Goal: Task Accomplishment & Management: Manage account settings

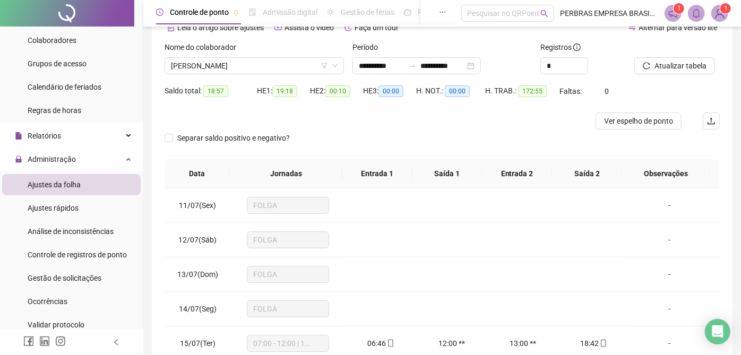
scroll to position [839, 0]
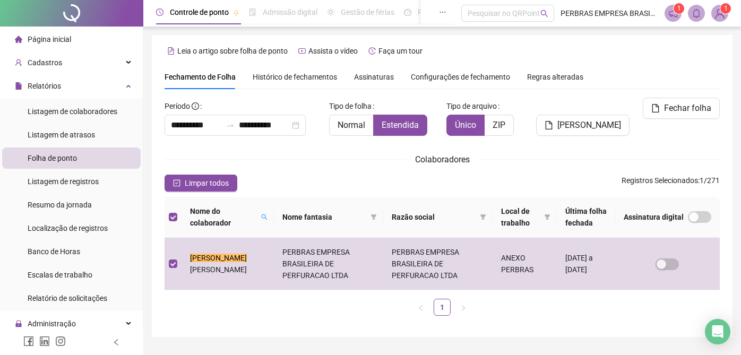
click at [272, 73] on span "Histórico de fechamentos" at bounding box center [295, 77] width 84 height 8
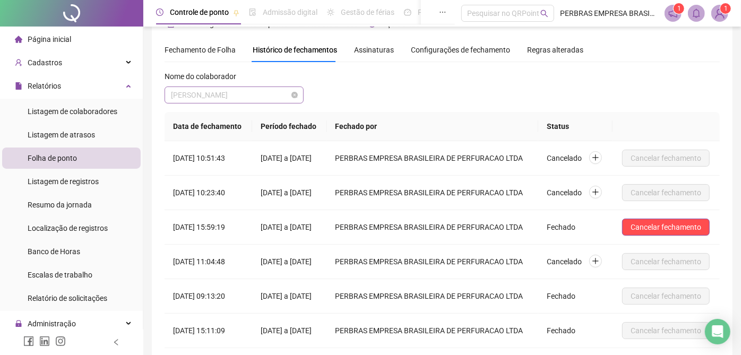
click at [244, 99] on span "LUCAS CONCEIÇÃO BRITO" at bounding box center [234, 95] width 126 height 16
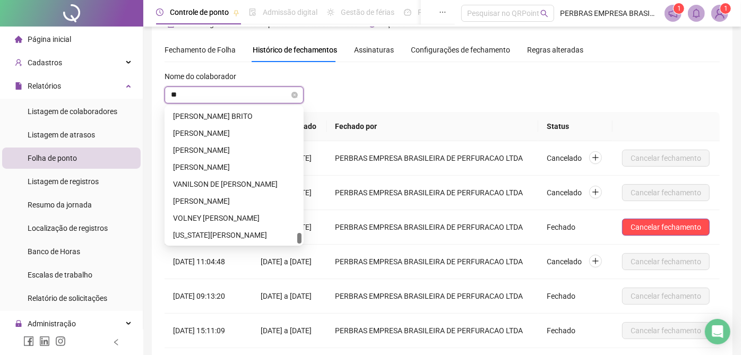
scroll to position [0, 0]
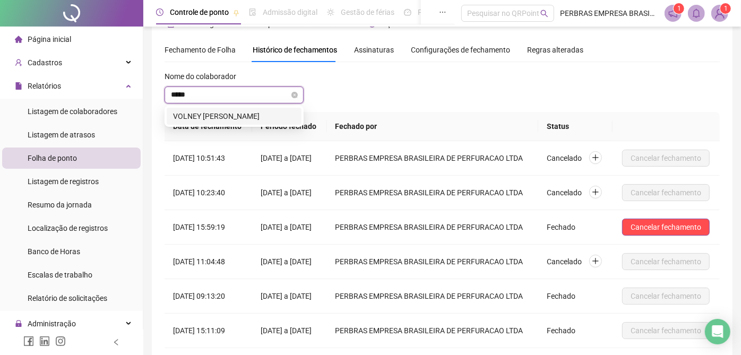
type input "******"
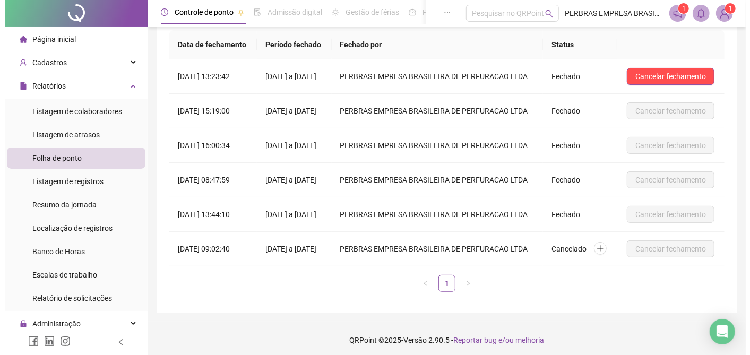
scroll to position [91, 0]
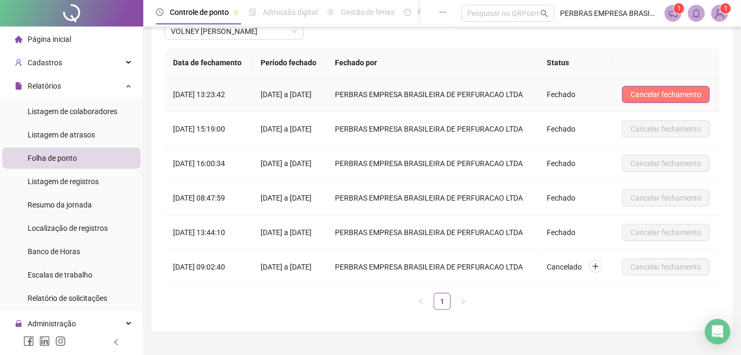
click at [689, 99] on span "Cancelar fechamento" at bounding box center [666, 95] width 71 height 12
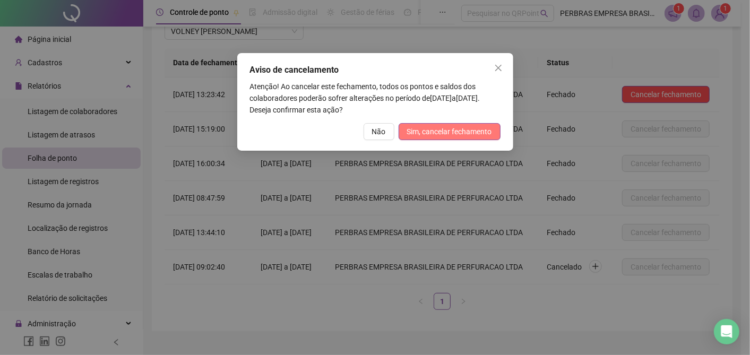
click at [482, 132] on span "Sim, cancelar fechamento" at bounding box center [449, 132] width 85 height 12
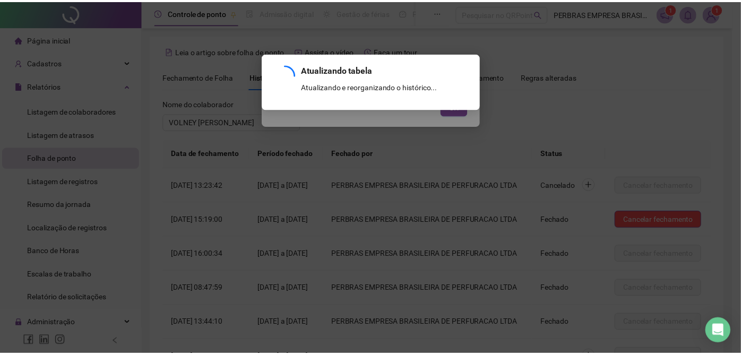
scroll to position [150, 0]
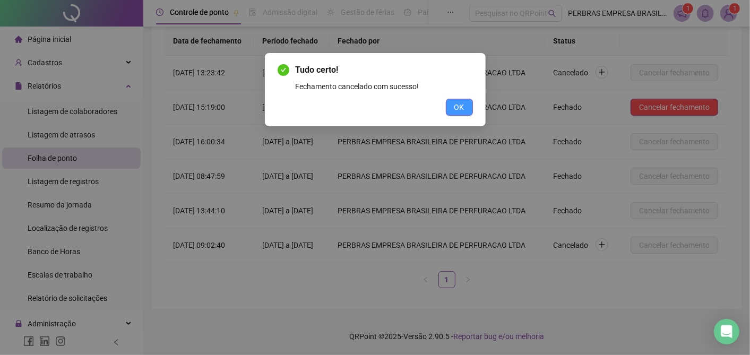
click at [452, 108] on button "OK" at bounding box center [459, 107] width 27 height 17
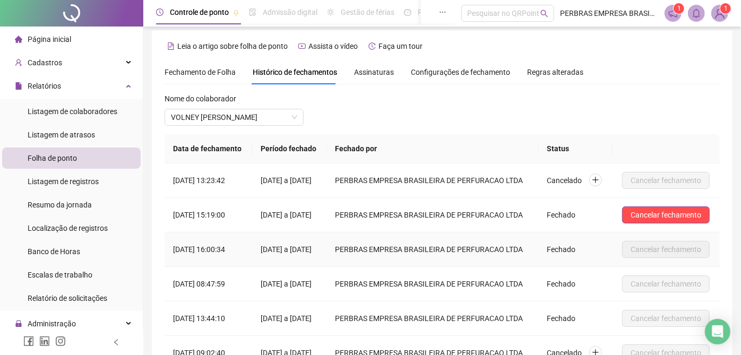
scroll to position [0, 0]
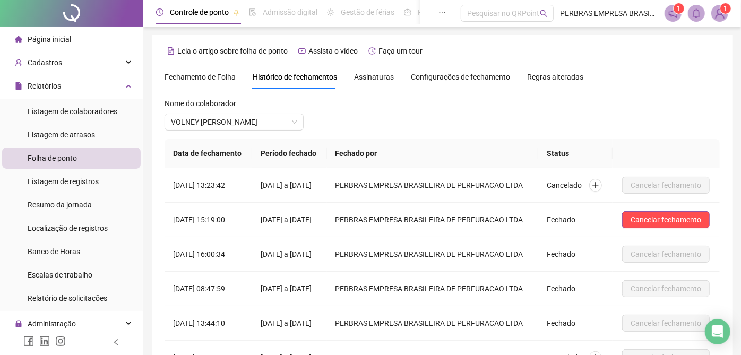
click at [209, 73] on span "Fechamento de Folha" at bounding box center [200, 77] width 71 height 8
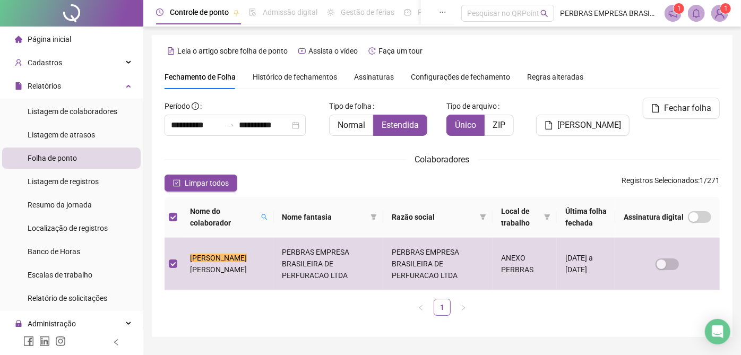
type input "**********"
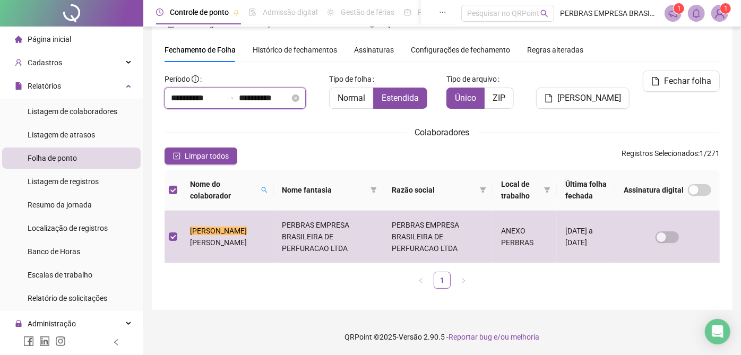
click at [194, 93] on input "**********" at bounding box center [196, 98] width 51 height 13
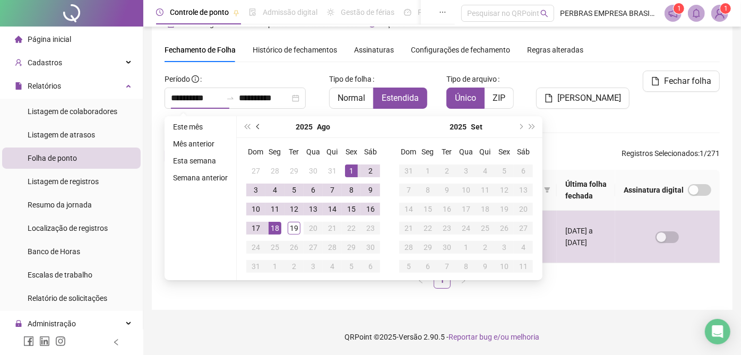
click at [258, 122] on button "prev-year" at bounding box center [259, 126] width 12 height 21
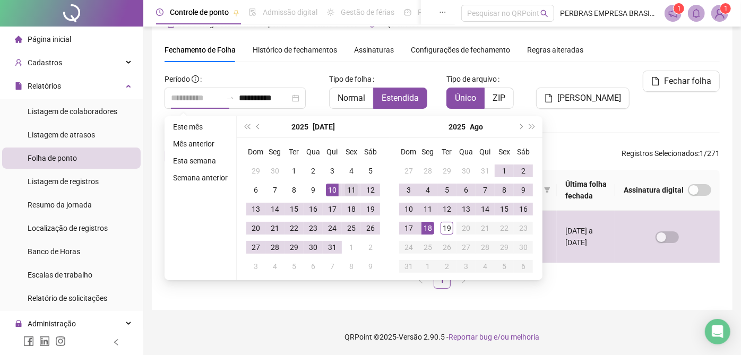
type input "**********"
click at [342, 189] on td "11" at bounding box center [351, 190] width 19 height 19
type input "**********"
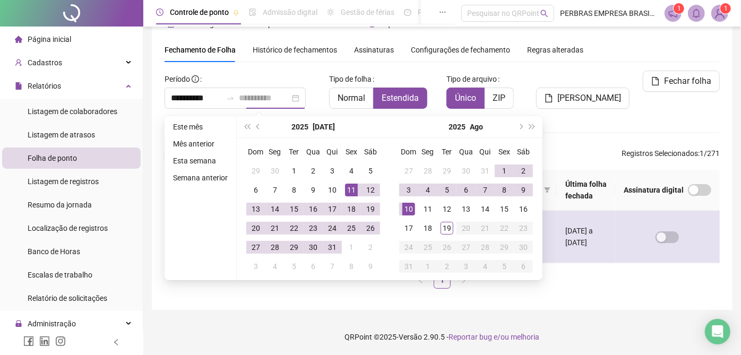
drag, startPoint x: 413, startPoint y: 208, endPoint x: 409, endPoint y: 213, distance: 6.2
click at [413, 209] on div "10" at bounding box center [408, 209] width 13 height 13
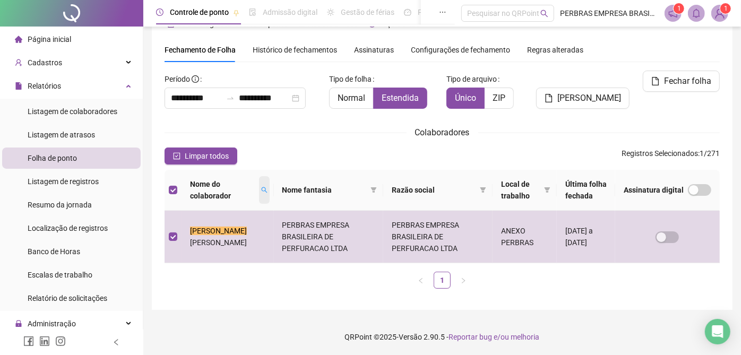
click at [261, 191] on icon "search" at bounding box center [264, 190] width 6 height 6
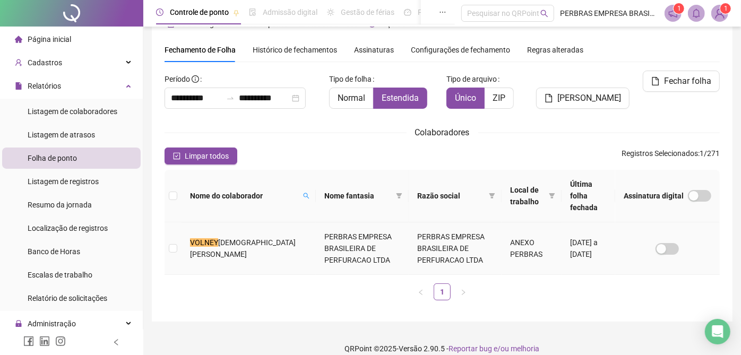
click at [370, 253] on td "PERBRAS EMPRESA BRASILEIRA DE PERFURACAO LTDA" at bounding box center [362, 248] width 93 height 53
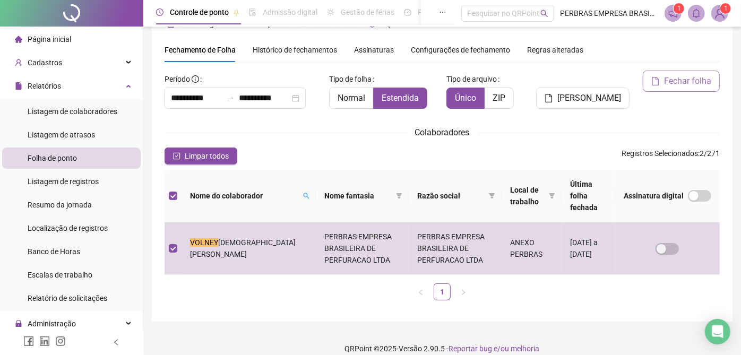
click at [689, 83] on span "Fechar folha" at bounding box center [687, 81] width 47 height 13
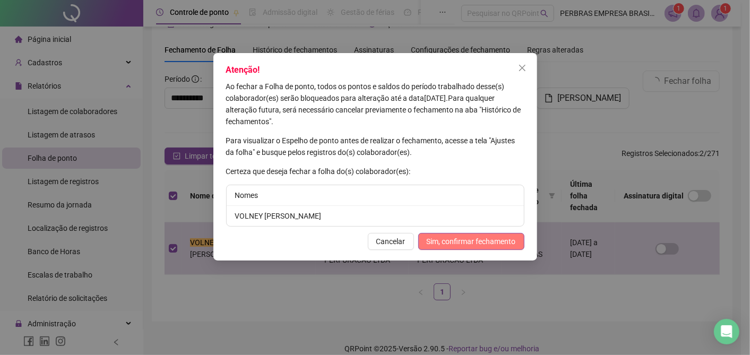
click at [457, 244] on span "Sim, confirmar fechamento" at bounding box center [471, 242] width 89 height 12
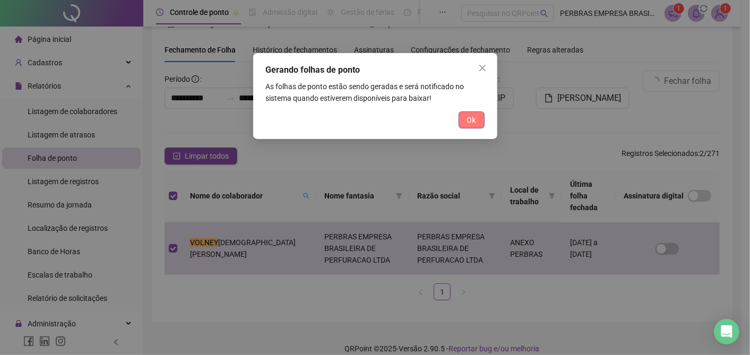
click at [476, 115] on button "Ok" at bounding box center [472, 120] width 26 height 17
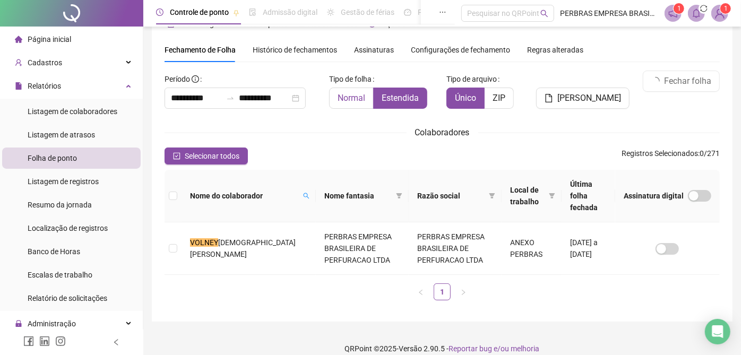
click at [355, 99] on span "Normal" at bounding box center [352, 98] width 28 height 10
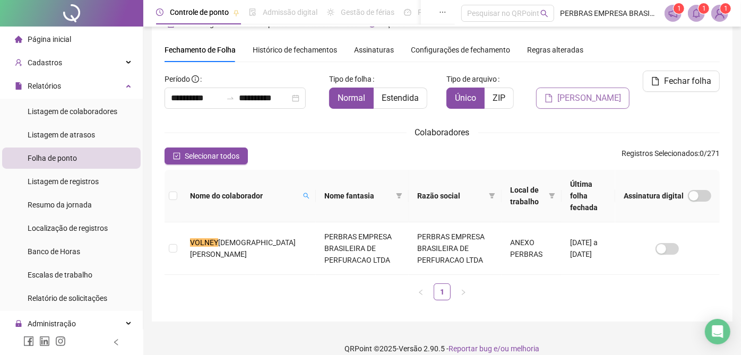
click at [590, 98] on span "[PERSON_NAME]" at bounding box center [590, 98] width 64 height 13
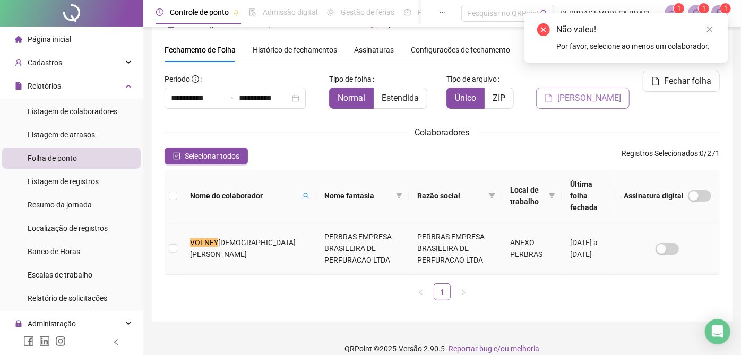
drag, startPoint x: 262, startPoint y: 241, endPoint x: 570, endPoint y: 101, distance: 338.2
click at [262, 242] on td "VOLNEY CRISTIAN DE SANTANA SANTOS" at bounding box center [249, 248] width 134 height 53
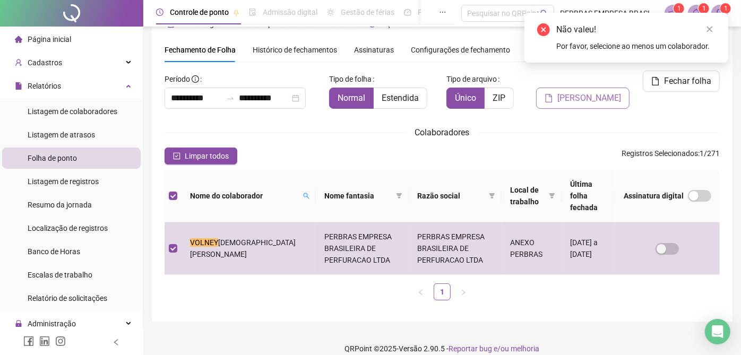
click at [569, 97] on span "[PERSON_NAME]" at bounding box center [590, 98] width 64 height 13
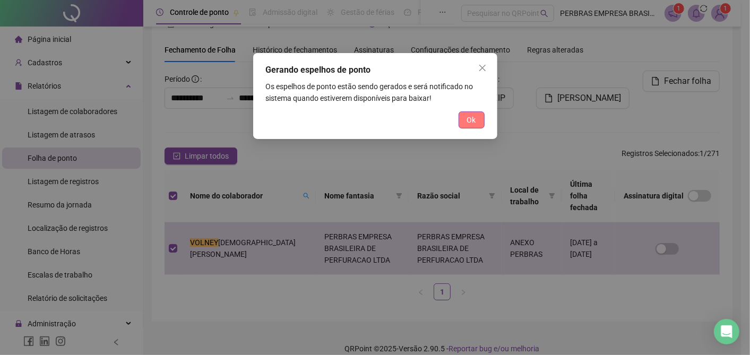
click at [467, 121] on span "Ok" at bounding box center [471, 120] width 9 height 12
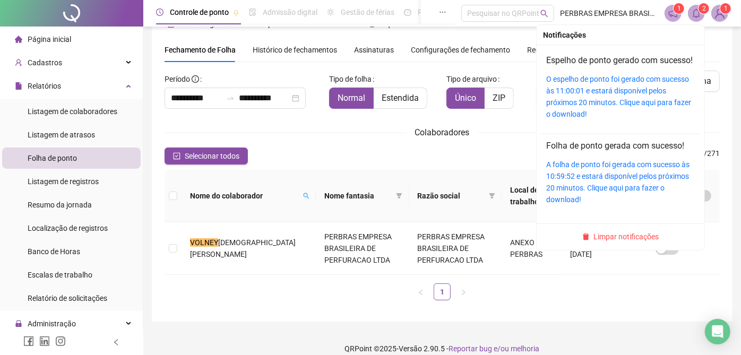
click at [697, 18] on icon "bell" at bounding box center [696, 13] width 7 height 10
click at [623, 92] on link "O espelho de ponto foi gerado com sucesso às 11:00:01 e estará disponível pelos…" at bounding box center [618, 97] width 145 height 44
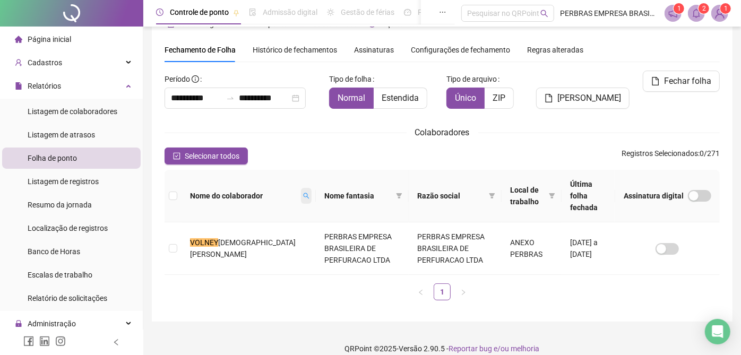
click at [301, 188] on span at bounding box center [306, 196] width 11 height 16
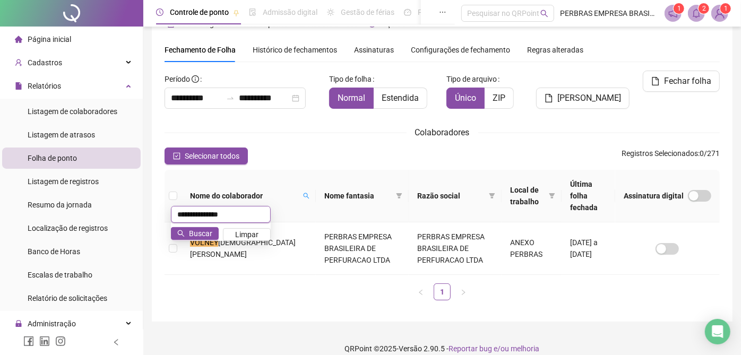
type input "**********"
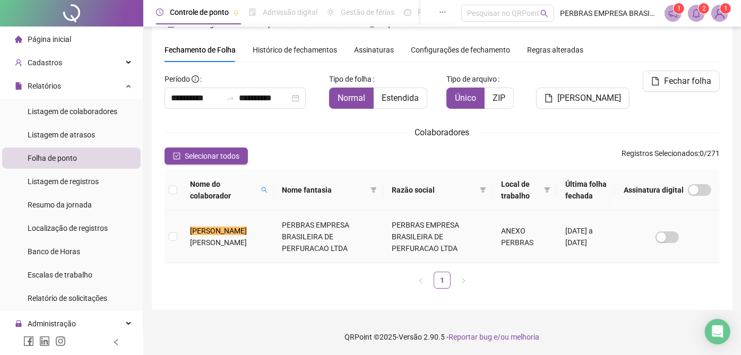
click at [497, 245] on td "ANEXO PERBRAS" at bounding box center [525, 237] width 64 height 53
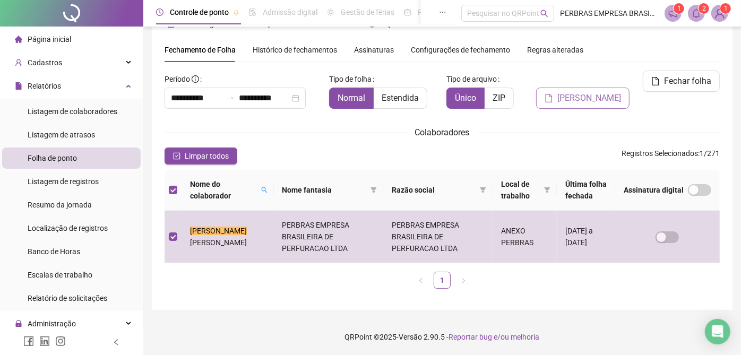
click at [568, 98] on span "[PERSON_NAME]" at bounding box center [590, 98] width 64 height 13
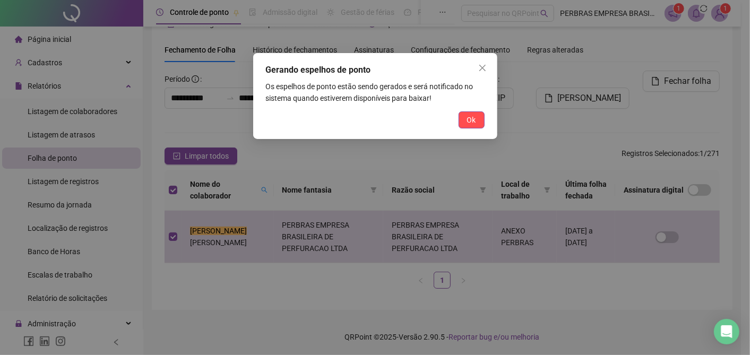
click at [470, 118] on span "Ok" at bounding box center [471, 120] width 9 height 12
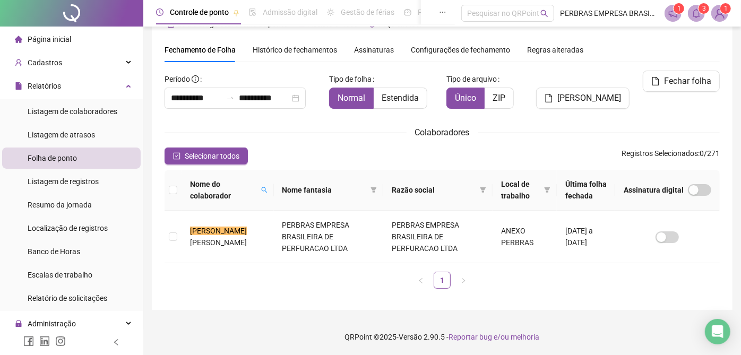
click at [698, 11] on icon "bell" at bounding box center [697, 13] width 10 height 10
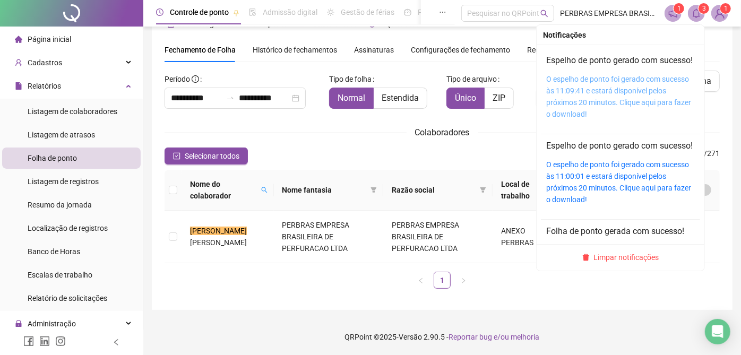
click at [644, 92] on link "O espelho de ponto foi gerado com sucesso às 11:09:41 e estará disponível pelos…" at bounding box center [618, 97] width 145 height 44
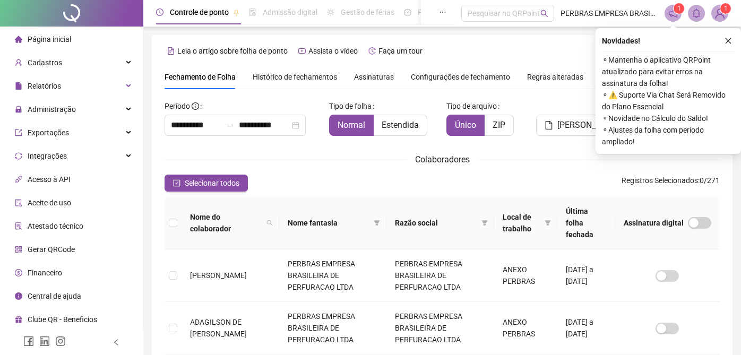
click at [58, 65] on span "Cadastros" at bounding box center [45, 62] width 35 height 8
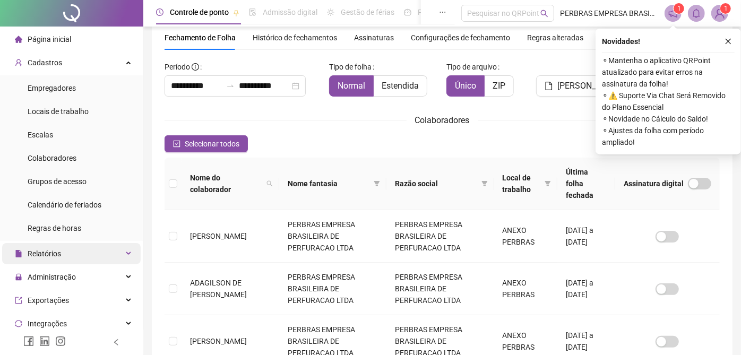
scroll to position [150, 0]
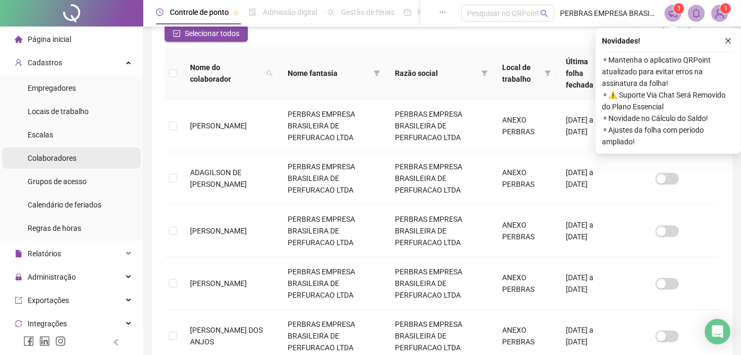
click at [85, 155] on li "Colaboradores" at bounding box center [71, 158] width 139 height 21
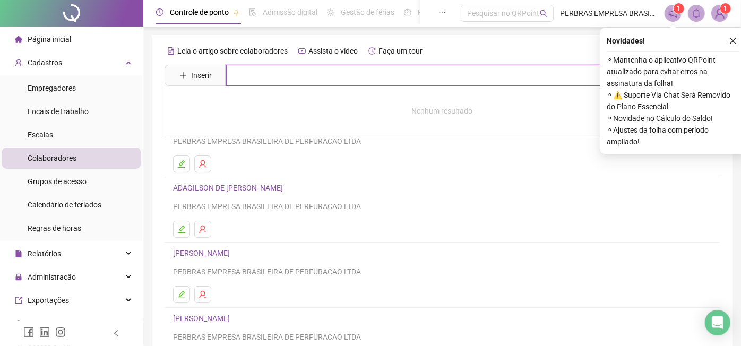
click at [324, 79] on input "text" at bounding box center [450, 75] width 448 height 21
type input "******"
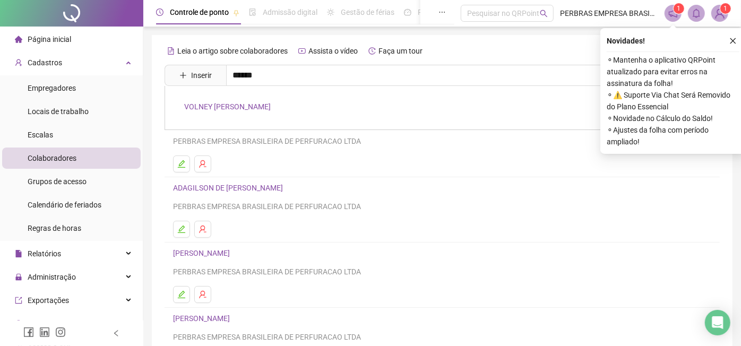
click at [271, 104] on link "VOLNEY [PERSON_NAME]" at bounding box center [227, 106] width 87 height 8
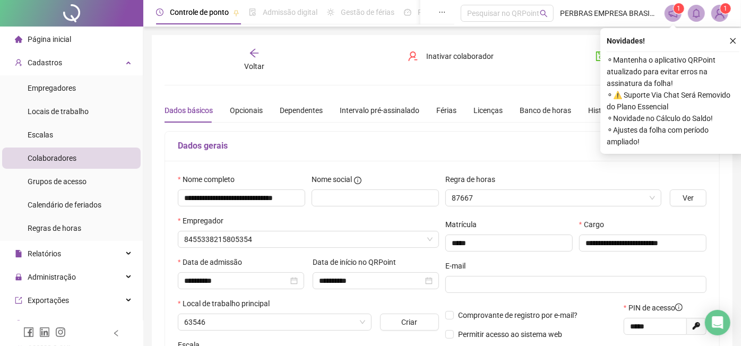
type input "**********"
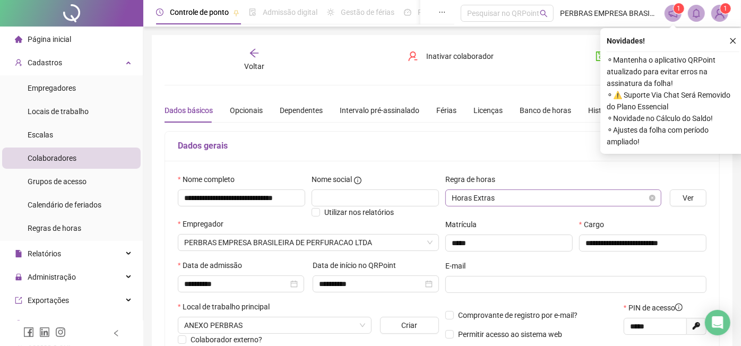
click at [472, 200] on span "Horas Extras" at bounding box center [553, 198] width 203 height 16
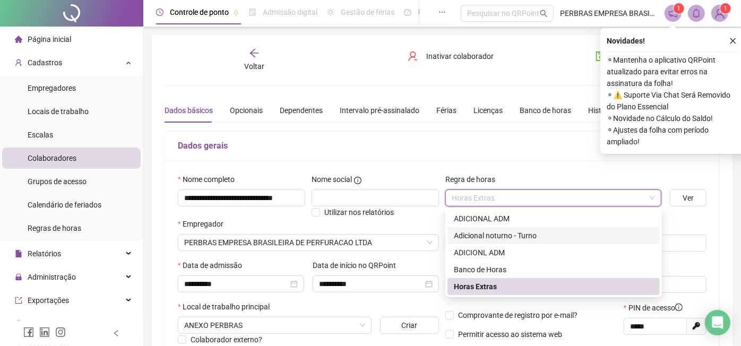
click at [539, 236] on div "Adicional noturno - Turno" at bounding box center [554, 236] width 200 height 12
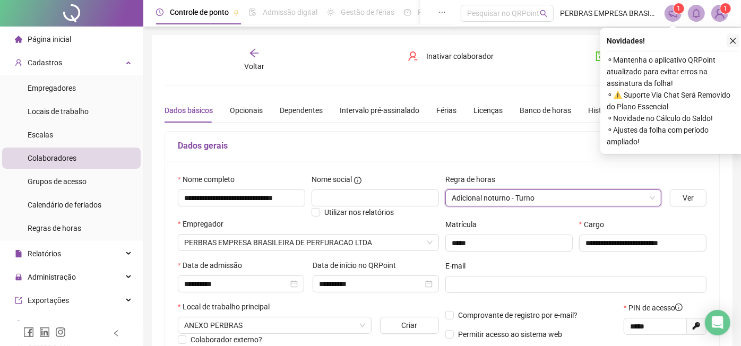
click at [732, 41] on icon "close" at bounding box center [733, 40] width 7 height 7
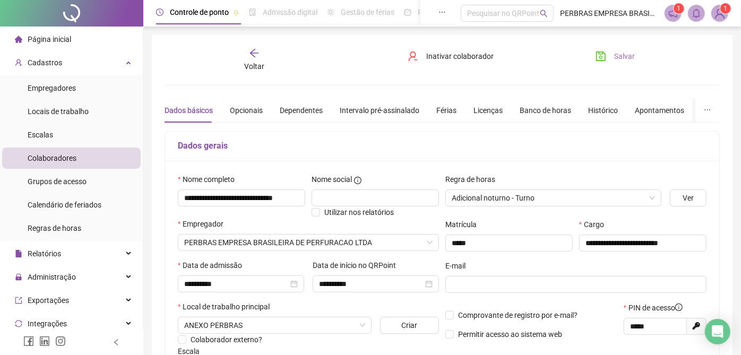
click at [614, 61] on button "Salvar" at bounding box center [616, 56] width 56 height 17
